Goal: Task Accomplishment & Management: Manage account settings

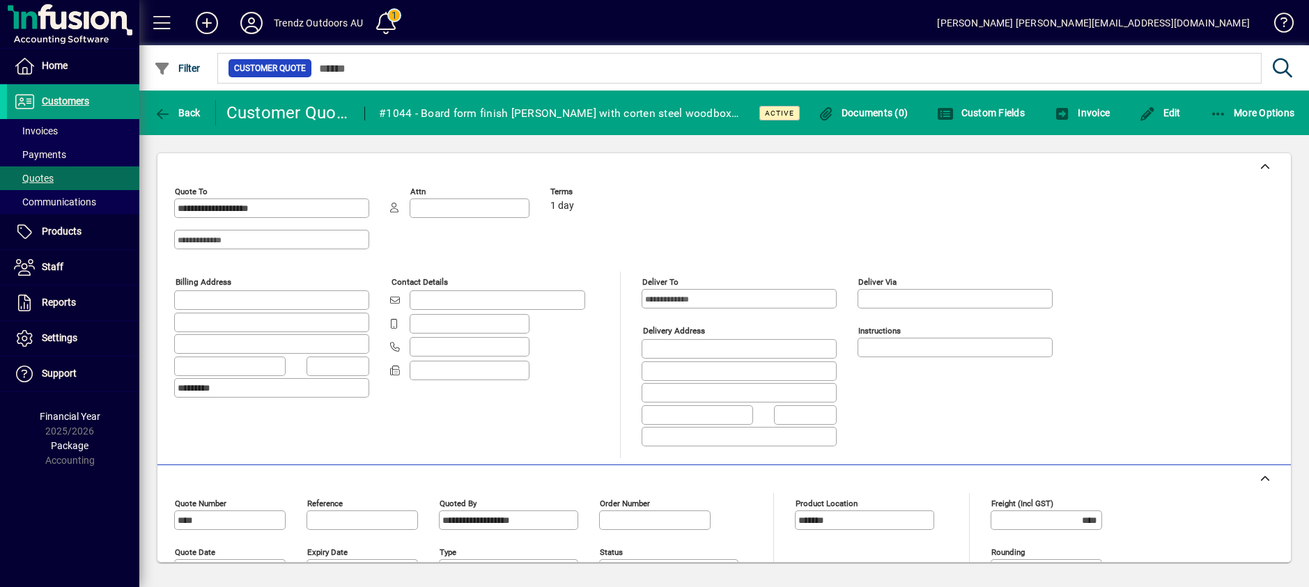
click at [341, 20] on div "Trendz Outdoors AU" at bounding box center [318, 23] width 89 height 22
click at [249, 17] on icon at bounding box center [252, 23] width 28 height 22
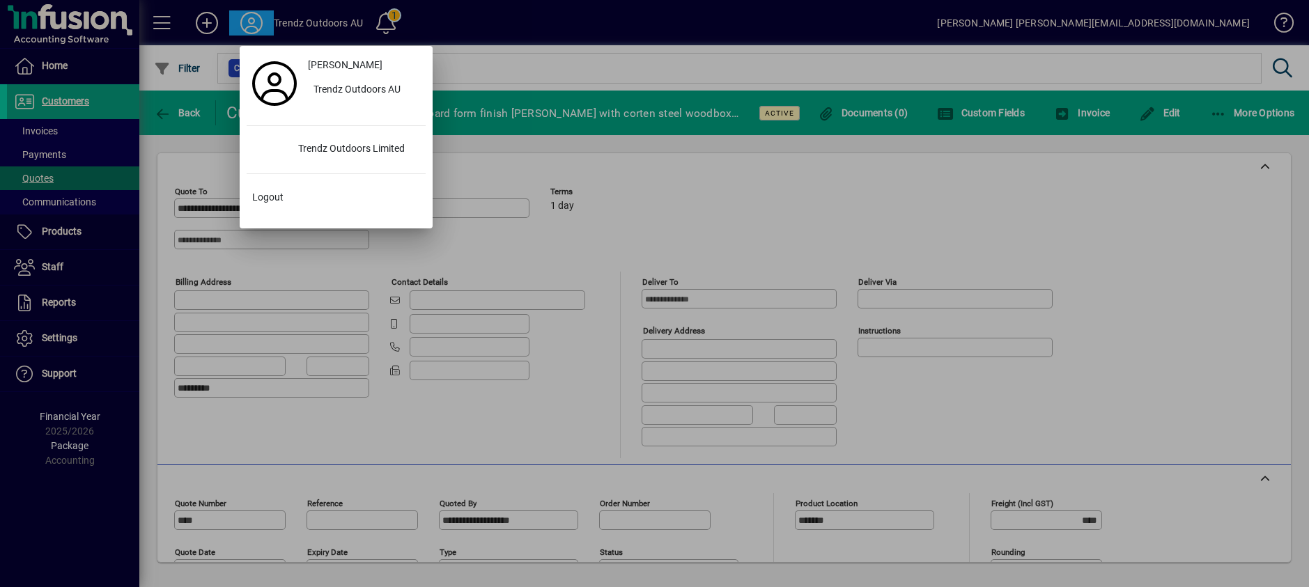
click at [365, 132] on div "[PERSON_NAME] Trendz Outdoors AU Trendz Outdoors Limited Logout" at bounding box center [336, 137] width 179 height 169
click at [348, 149] on div "Trendz Outdoors Limited" at bounding box center [356, 149] width 139 height 25
